Goal: Task Accomplishment & Management: Use online tool/utility

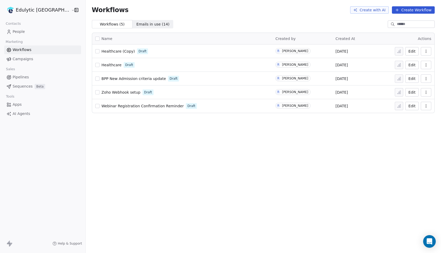
click at [102, 50] on span "Healthcare (Copy)" at bounding box center [118, 51] width 33 height 4
click at [401, 50] on button at bounding box center [399, 51] width 8 height 8
click at [102, 51] on span "Healthcare (Copy)" at bounding box center [118, 51] width 33 height 4
click at [402, 52] on button at bounding box center [399, 51] width 8 height 8
click at [415, 52] on button "Edit" at bounding box center [411, 51] width 13 height 8
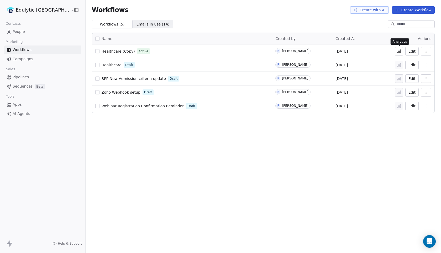
click at [399, 49] on icon at bounding box center [399, 51] width 4 height 4
